Goal: Information Seeking & Learning: Learn about a topic

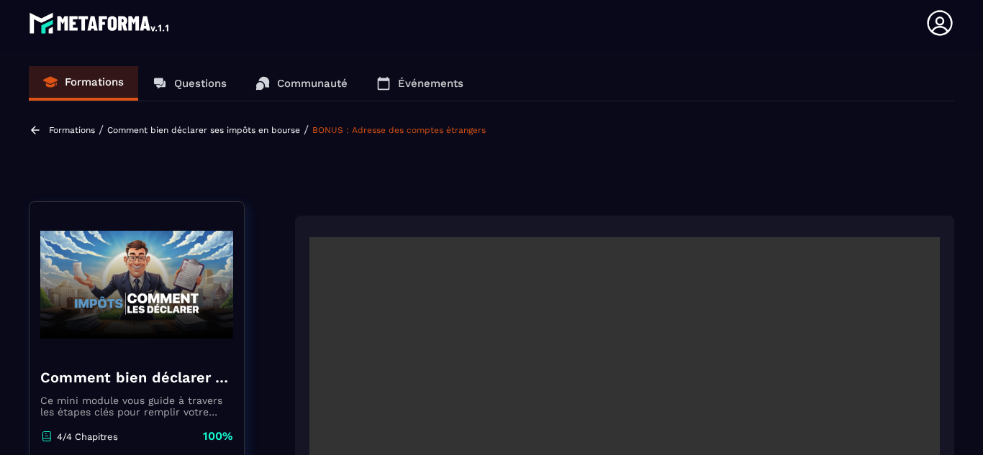
click at [84, 128] on p "Formations" at bounding box center [72, 130] width 46 height 10
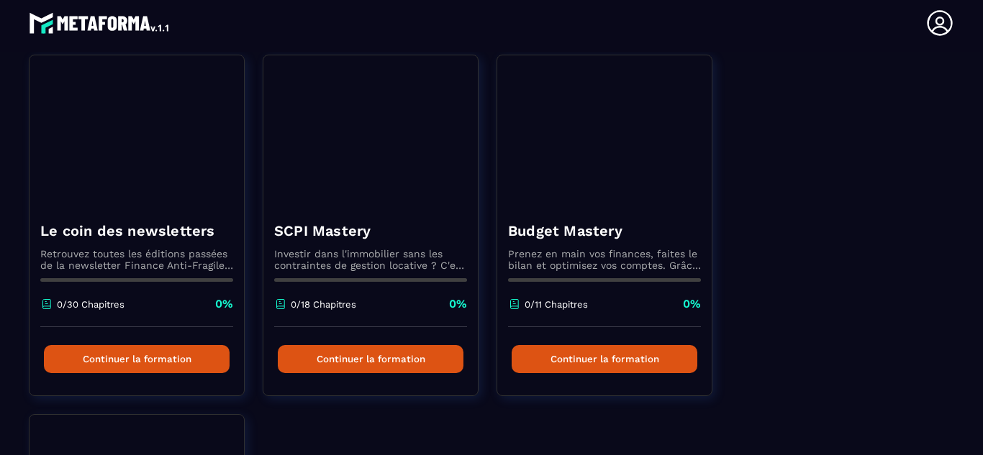
scroll to position [510, 0]
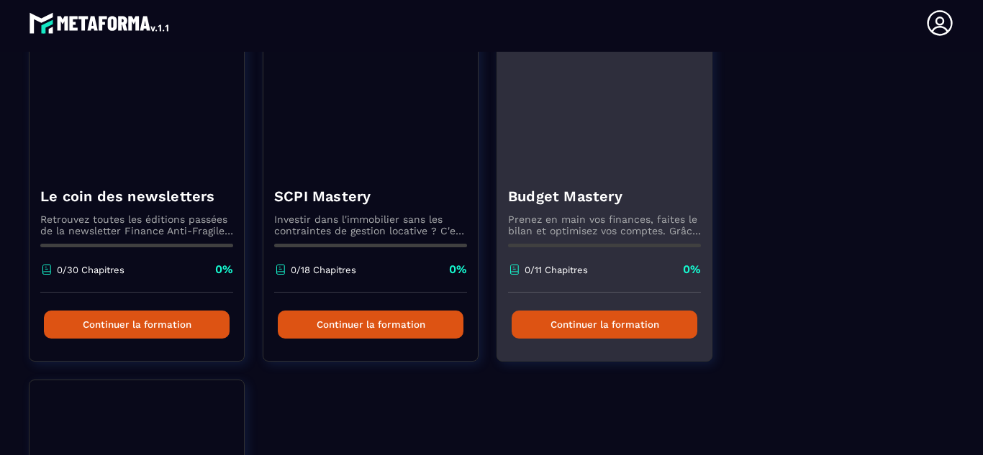
click at [584, 329] on button "Continuer la formation" at bounding box center [604, 325] width 186 height 28
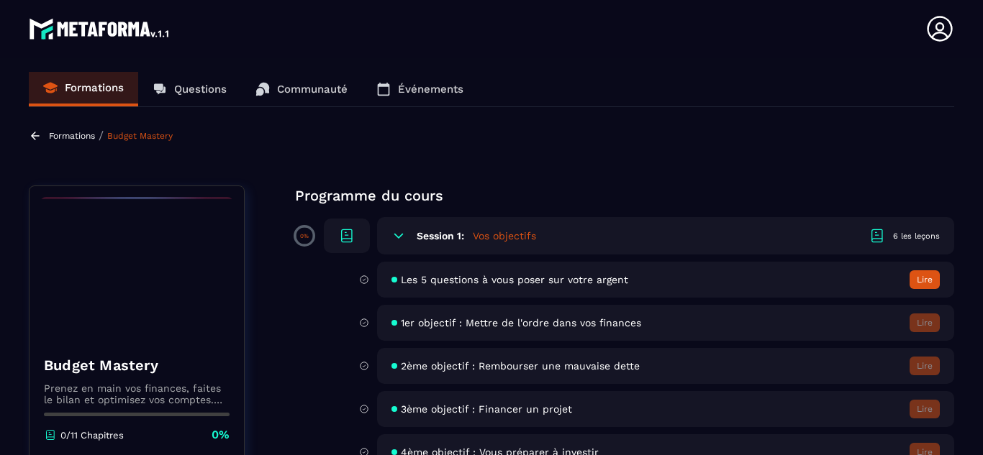
scroll to position [113, 0]
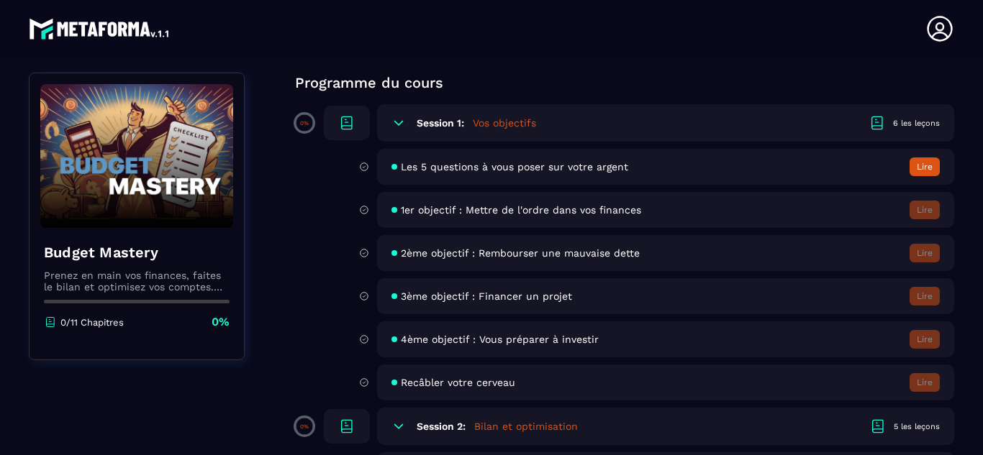
click at [924, 173] on button "Lire" at bounding box center [924, 167] width 30 height 19
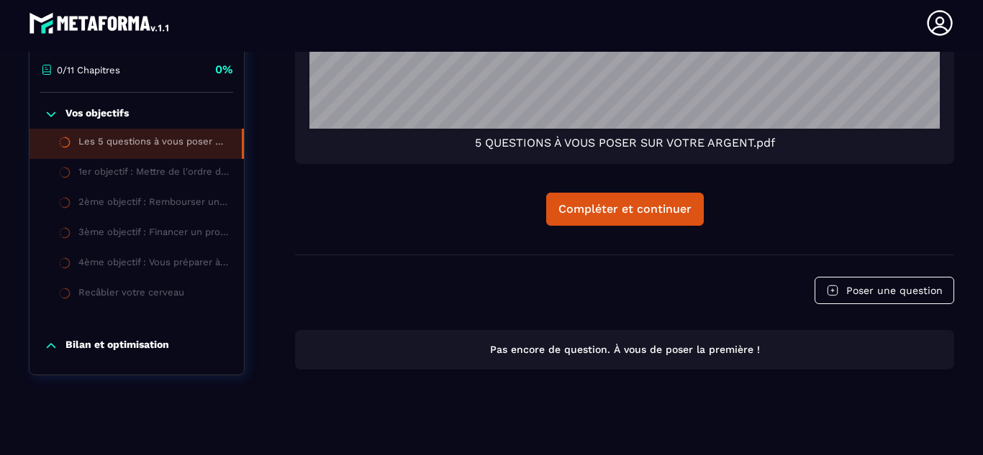
scroll to position [1621, 0]
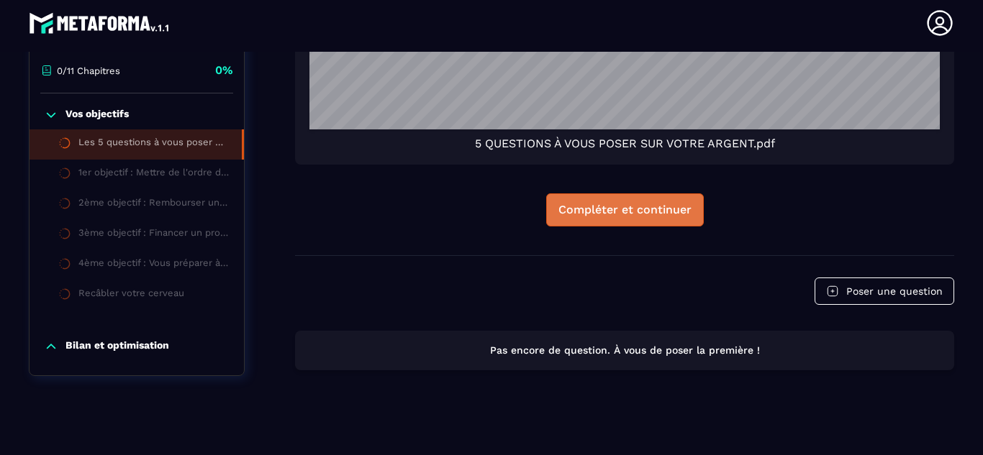
click at [606, 210] on div "Compléter et continuer" at bounding box center [624, 210] width 133 height 14
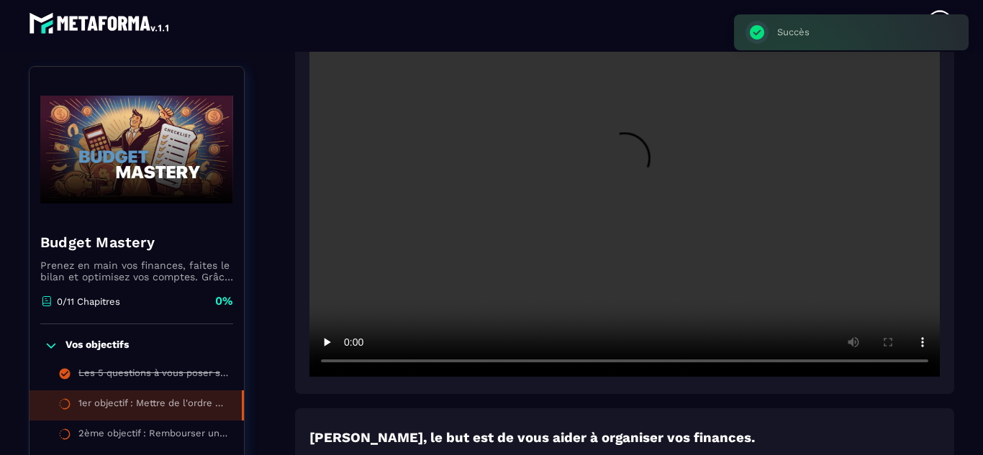
scroll to position [359, 0]
